Goal: Find specific page/section: Find specific page/section

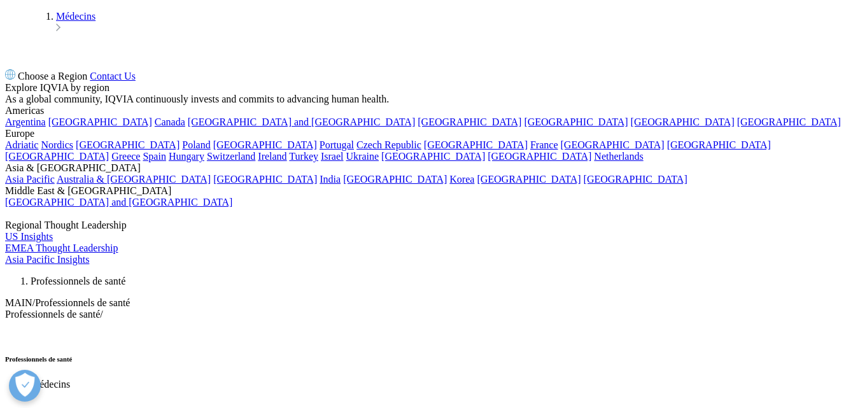
scroll to position [3311, 0]
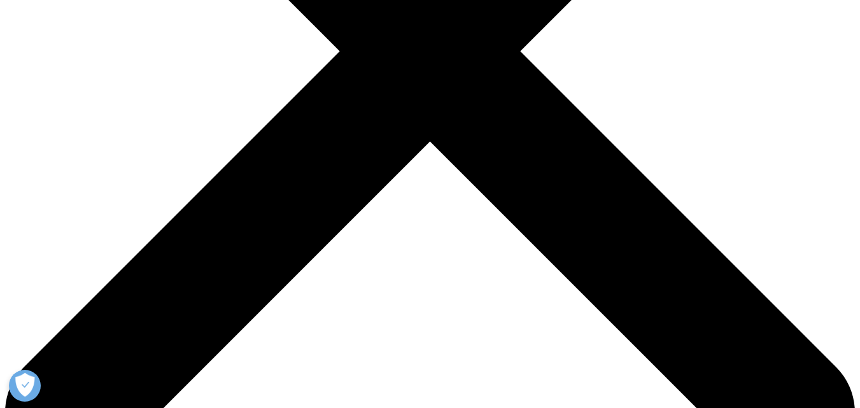
scroll to position [573, 0]
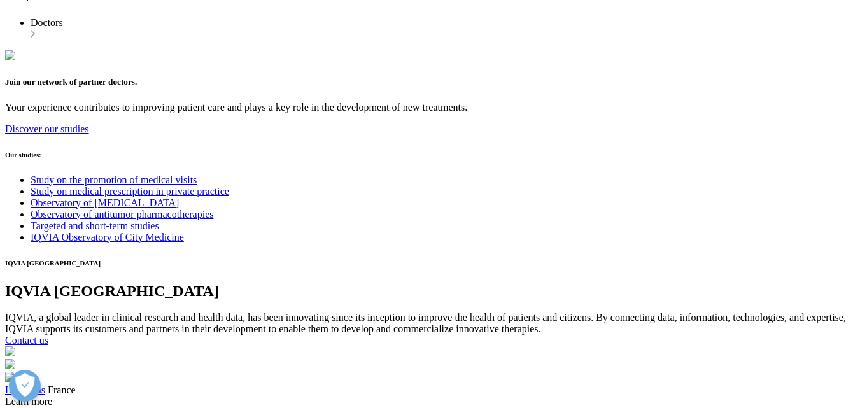
scroll to position [3280, 0]
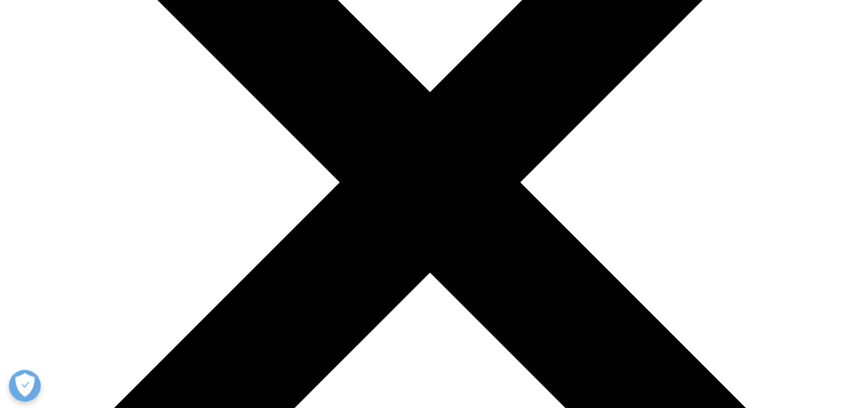
scroll to position [255, 0]
